Goal: Transaction & Acquisition: Purchase product/service

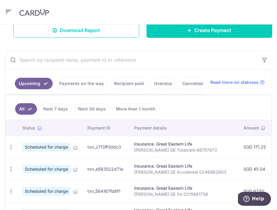
scroll to position [108, 0]
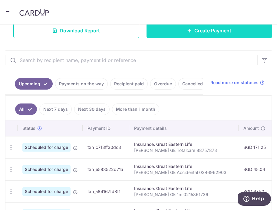
click at [179, 37] on link "Create Payment" at bounding box center [210, 30] width 126 height 15
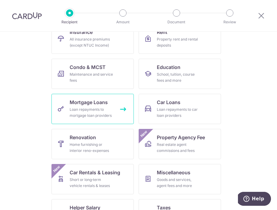
scroll to position [131, 0]
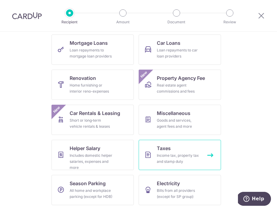
click at [179, 152] on link "Taxes Income tax, property tax and stamp duty" at bounding box center [180, 155] width 82 height 30
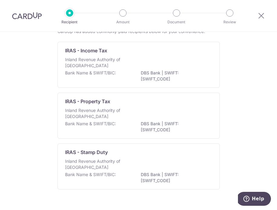
scroll to position [48, 0]
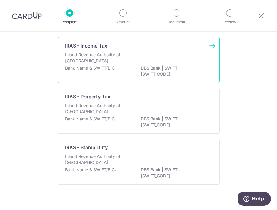
click at [90, 64] on div "Inland Revenue Authority of Singapore" at bounding box center [138, 58] width 147 height 13
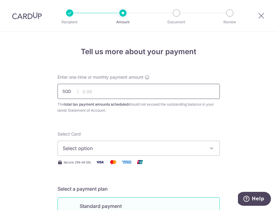
click at [87, 92] on input "text" at bounding box center [139, 91] width 162 height 15
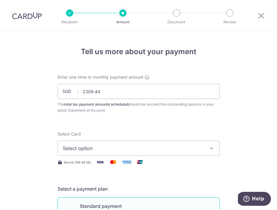
type input "2,309.44"
click at [76, 145] on span "Select option" at bounding box center [133, 148] width 141 height 7
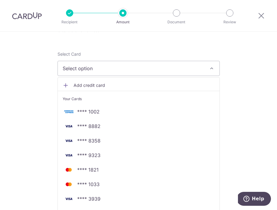
scroll to position [83, 0]
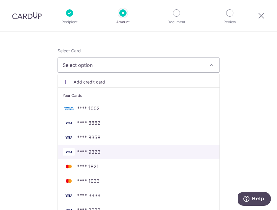
click at [87, 148] on link "**** 9323" at bounding box center [139, 152] width 162 height 15
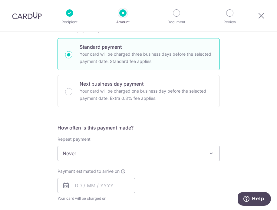
scroll to position [159, 0]
click at [82, 154] on span "Never" at bounding box center [139, 153] width 162 height 15
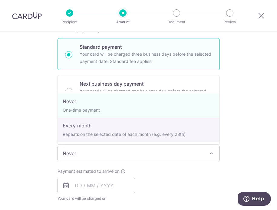
select select "3"
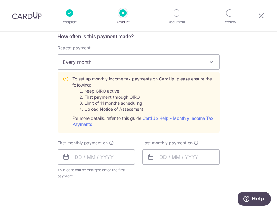
scroll to position [252, 0]
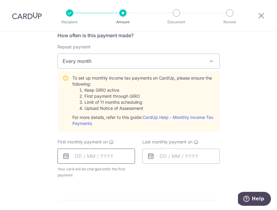
click at [76, 154] on input "text" at bounding box center [97, 156] width 78 height 15
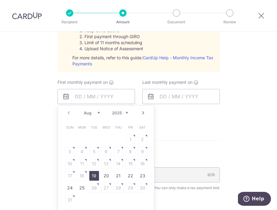
scroll to position [316, 0]
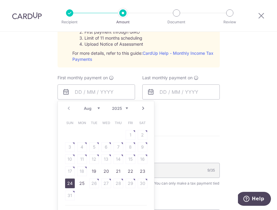
click at [67, 182] on link "24" at bounding box center [70, 184] width 10 height 10
type input "[DATE]"
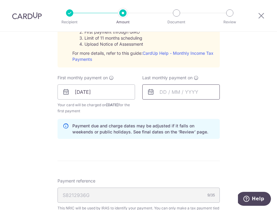
click at [160, 94] on input "text" at bounding box center [181, 92] width 78 height 15
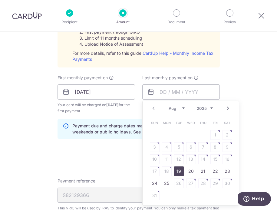
click at [181, 107] on select "Aug Sep Oct Nov Dec" at bounding box center [177, 108] width 16 height 5
click at [211, 110] on select "2025 2026" at bounding box center [205, 108] width 16 height 5
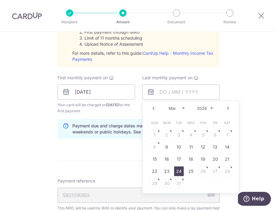
click at [177, 174] on link "24" at bounding box center [179, 172] width 10 height 10
type input "24/03/2026"
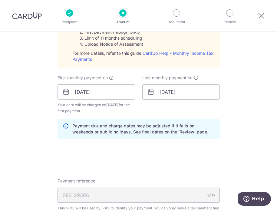
click at [61, 177] on form "Enter one-time or monthly payment amount SGD 2,309.44 2309.44 The total tax pay…" at bounding box center [139, 52] width 162 height 588
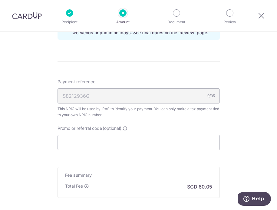
scroll to position [417, 0]
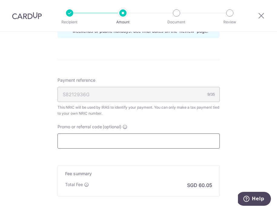
click at [66, 141] on input "Promo or referral code (optional)" at bounding box center [139, 141] width 162 height 15
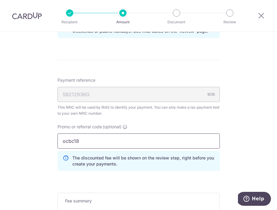
type input "ocbc18"
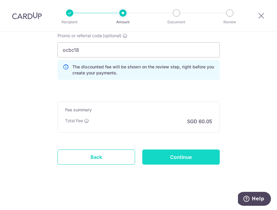
click at [170, 156] on input "Continue" at bounding box center [181, 157] width 78 height 15
type input "Create Schedule"
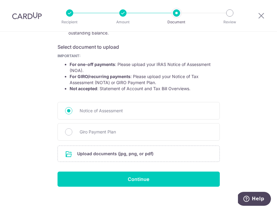
scroll to position [96, 0]
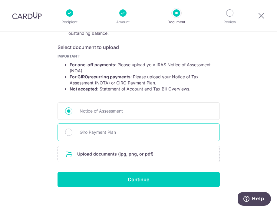
click at [118, 130] on span "Giro Payment Plan" at bounding box center [146, 132] width 133 height 7
click at [72, 130] on input "Giro Payment Plan" at bounding box center [68, 132] width 7 height 7
radio input "true"
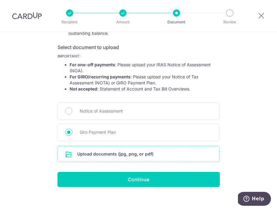
click at [118, 153] on input "file" at bounding box center [139, 154] width 162 height 16
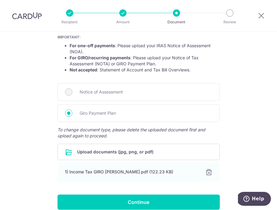
scroll to position [143, 0]
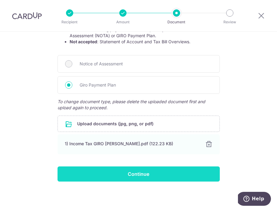
click at [133, 171] on input "Continue" at bounding box center [139, 174] width 162 height 15
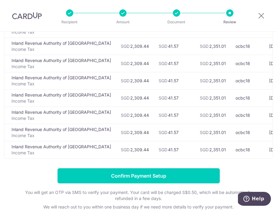
scroll to position [78, 0]
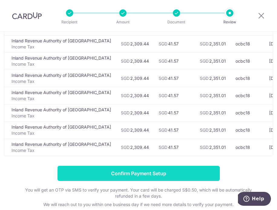
click at [132, 170] on input "Confirm Payment Setup" at bounding box center [139, 173] width 162 height 15
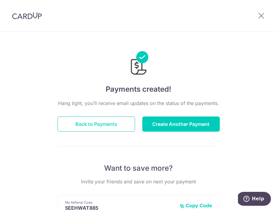
click at [106, 124] on button "Back to Payments" at bounding box center [97, 124] width 78 height 15
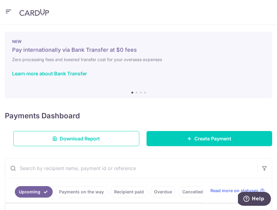
click at [4, 6] on header at bounding box center [138, 12] width 277 height 25
click at [5, 9] on icon "button" at bounding box center [8, 12] width 7 height 8
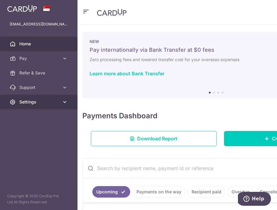
click at [32, 100] on span "Settings" at bounding box center [39, 102] width 40 height 6
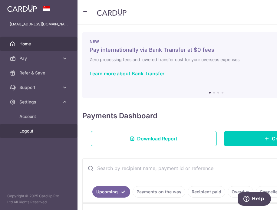
click at [29, 134] on span "Logout" at bounding box center [39, 131] width 40 height 6
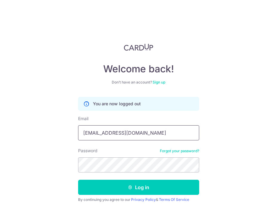
click at [148, 133] on input "[EMAIL_ADDRESS][DOMAIN_NAME]" at bounding box center [138, 132] width 121 height 15
type input "home90665660@gmail.com"
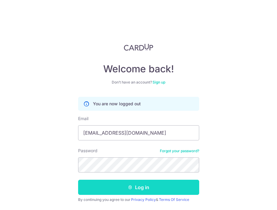
click at [138, 188] on button "Log in" at bounding box center [138, 187] width 121 height 15
